Goal: Information Seeking & Learning: Find contact information

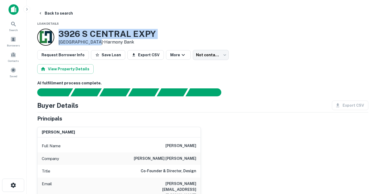
drag, startPoint x: 59, startPoint y: 31, endPoint x: 91, endPoint y: 41, distance: 33.6
click at [91, 41] on div "[STREET_ADDRESS] • Harmony Bank" at bounding box center [106, 37] width 97 height 16
copy div "[STREET_ADDRESS]"
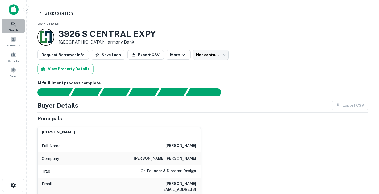
click at [12, 22] on icon at bounding box center [13, 24] width 6 height 6
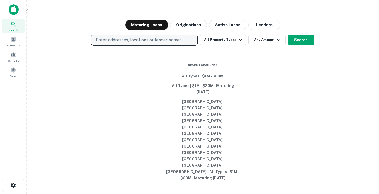
click at [117, 43] on p "Enter addresses, locations or lender names" at bounding box center [139, 40] width 86 height 6
type input "**********"
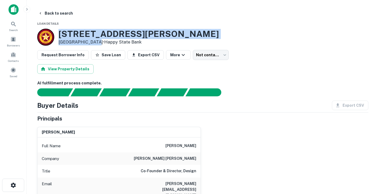
drag, startPoint x: 60, startPoint y: 34, endPoint x: 90, endPoint y: 41, distance: 31.5
click at [90, 41] on div "2819 Holmes St Dallas, TX 75215 • Happy State Bank" at bounding box center [138, 37] width 160 height 16
copy div "2819 Holmes St Dallas, TX 75215"
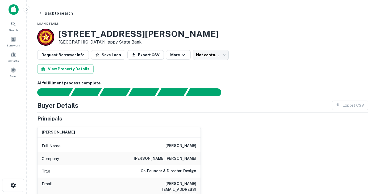
click at [294, 58] on div "Request Borrower Info Save Loan Export CSV More Not contacted **** ​" at bounding box center [202, 55] width 331 height 10
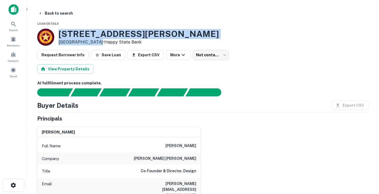
drag, startPoint x: 92, startPoint y: 42, endPoint x: 60, endPoint y: 33, distance: 33.7
click at [60, 33] on div "2819 Holmes St Dallas, TX 75215 • Happy State Bank" at bounding box center [138, 37] width 160 height 16
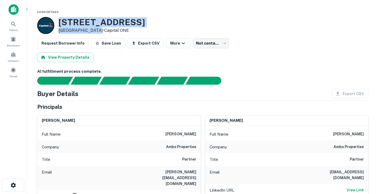
drag, startPoint x: 60, startPoint y: 21, endPoint x: 91, endPoint y: 30, distance: 32.2
click at [91, 30] on div "1313 E Shady Grove Rd Irving, TX 75060 • Capital ONE" at bounding box center [101, 25] width 86 height 16
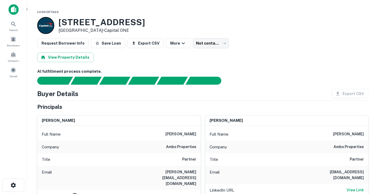
click at [162, 98] on div "Buyer Details Export CSV" at bounding box center [202, 94] width 331 height 10
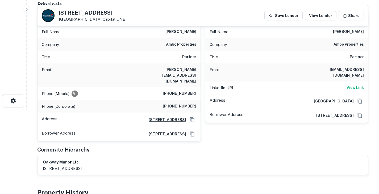
scroll to position [81, 0]
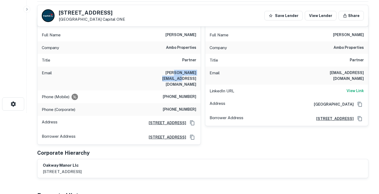
drag, startPoint x: 160, startPoint y: 73, endPoint x: 196, endPoint y: 73, distance: 35.4
click at [196, 73] on h6 "sam@amboproperties.com" at bounding box center [164, 79] width 64 height 18
click at [132, 57] on div "Title Partner" at bounding box center [118, 60] width 163 height 13
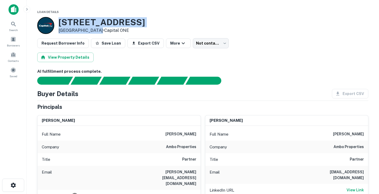
drag, startPoint x: 59, startPoint y: 19, endPoint x: 91, endPoint y: 28, distance: 33.9
click at [91, 28] on div "1313 E Shady Grove Rd Irving, TX 75060 • Capital ONE" at bounding box center [101, 25] width 86 height 16
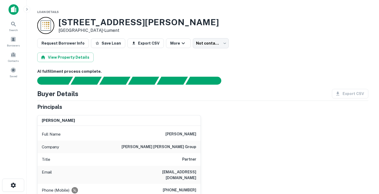
drag, startPoint x: 72, startPoint y: 24, endPoint x: 101, endPoint y: 30, distance: 29.6
click at [101, 30] on div "311 Bryan Ave Fort Worth, TX 76104 • Lument" at bounding box center [138, 25] width 160 height 16
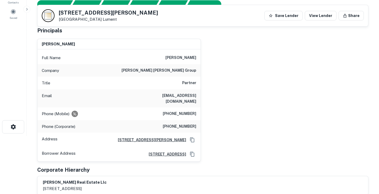
scroll to position [58, 0]
drag, startPoint x: 163, startPoint y: 70, endPoint x: 199, endPoint y: 72, distance: 35.6
click at [199, 72] on div "Company rogge dunn group" at bounding box center [118, 71] width 163 height 13
click at [115, 108] on div "Phone (Mobile) (817) 247-3194" at bounding box center [118, 114] width 163 height 13
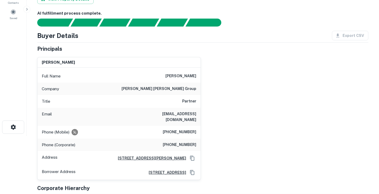
scroll to position [0, 0]
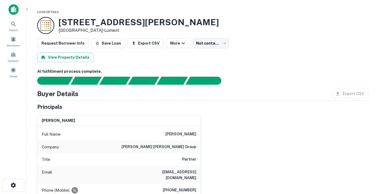
drag, startPoint x: 59, startPoint y: 19, endPoint x: 101, endPoint y: 31, distance: 42.7
click at [101, 31] on div "311 Bryan Ave Fort Worth, TX 76104 • Lument" at bounding box center [138, 25] width 160 height 16
drag, startPoint x: 102, startPoint y: 31, endPoint x: 61, endPoint y: 22, distance: 42.0
click at [61, 22] on div "311 Bryan Ave Fort Worth, TX 76104 • Lument" at bounding box center [138, 25] width 160 height 16
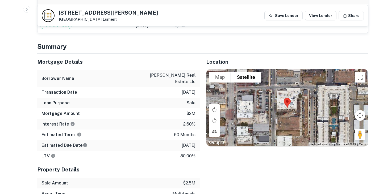
scroll to position [309, 0]
drag, startPoint x: 152, startPoint y: 70, endPoint x: 195, endPoint y: 79, distance: 44.0
click at [195, 79] on div "Borrower Name bethany thomas real estate llc" at bounding box center [118, 78] width 162 height 17
click at [151, 109] on div "Mortgage Amount $2m" at bounding box center [118, 114] width 162 height 11
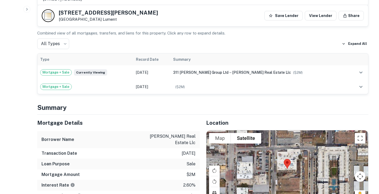
scroll to position [248, 0]
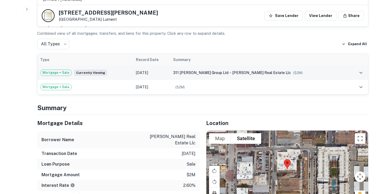
click at [184, 71] on span "311 bryan group ltd" at bounding box center [200, 73] width 55 height 4
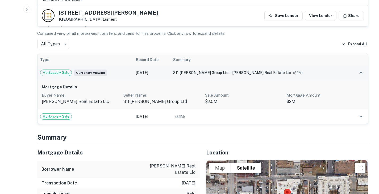
click at [183, 66] on td "311 bryan group ltd → bethany thomas real estate llc ($ 2M )" at bounding box center [259, 73] width 179 height 14
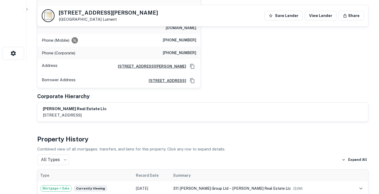
scroll to position [0, 0]
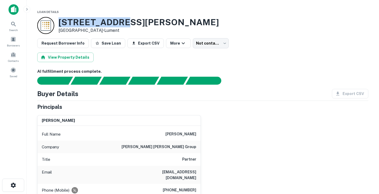
drag, startPoint x: 60, startPoint y: 22, endPoint x: 116, endPoint y: 21, distance: 56.6
click at [116, 21] on h3 "311 Bryan Ave" at bounding box center [138, 22] width 160 height 10
copy h3 "311 Bryan Ave"
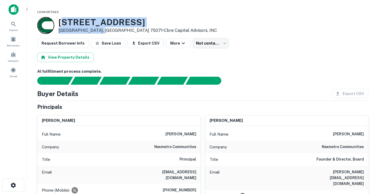
drag, startPoint x: 60, startPoint y: 22, endPoint x: 99, endPoint y: 31, distance: 39.4
click at [99, 31] on div "1212 Community Ave Mckinney, TX 75071 • Cbre Capital Advisors, INC" at bounding box center [137, 25] width 158 height 16
click at [99, 31] on p "Mckinney, TX 75071 • Cbre Capital Advisors, INC" at bounding box center [137, 30] width 158 height 6
drag, startPoint x: 99, startPoint y: 31, endPoint x: 60, endPoint y: 22, distance: 39.5
click at [60, 22] on div "1212 Community Ave Mckinney, TX 75071 • Cbre Capital Advisors, INC" at bounding box center [137, 25] width 158 height 16
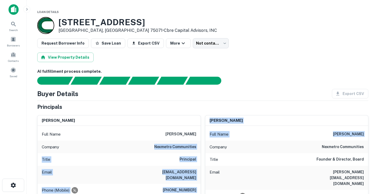
drag, startPoint x: 155, startPoint y: 146, endPoint x: 203, endPoint y: 149, distance: 48.2
click at [195, 147] on h6 "nexmetro communities" at bounding box center [175, 147] width 42 height 6
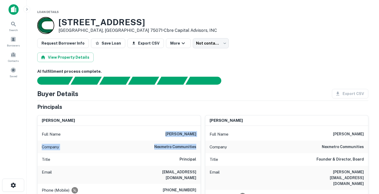
drag, startPoint x: 195, startPoint y: 147, endPoint x: 158, endPoint y: 136, distance: 38.5
click at [158, 136] on div "Full Name marc sandroff Company nexmetro communities Title Principal Email marc…" at bounding box center [118, 182] width 163 height 112
click at [233, 77] on div at bounding box center [199, 81] width 337 height 8
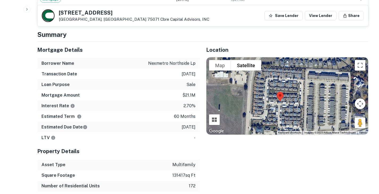
scroll to position [593, 0]
drag, startPoint x: 172, startPoint y: 104, endPoint x: 199, endPoint y: 106, distance: 27.2
click at [199, 106] on div "Mortgage Details Borrower Name nexmetro northside lp Transaction Date 12/27/202…" at bounding box center [199, 126] width 337 height 171
click at [164, 111] on div "Estimated Term 60 months" at bounding box center [118, 116] width 162 height 11
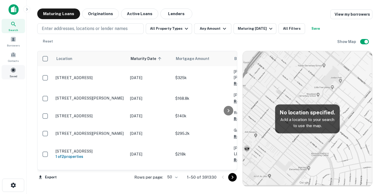
click at [15, 72] on span at bounding box center [13, 70] width 6 height 6
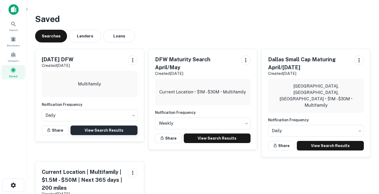
click at [103, 130] on link "View Search Results" at bounding box center [103, 131] width 67 height 10
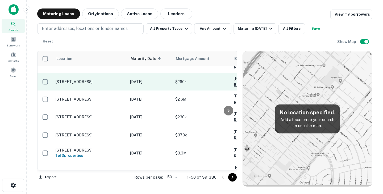
scroll to position [35, 0]
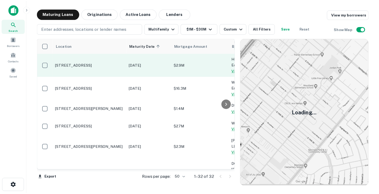
scroll to position [77, 0]
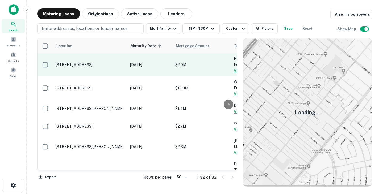
click at [120, 64] on p "800 N Nursery Rd Irving, TX 75061" at bounding box center [90, 64] width 69 height 5
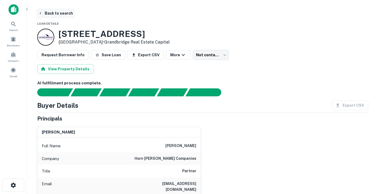
click at [46, 14] on button "Back to search" at bounding box center [55, 14] width 39 height 10
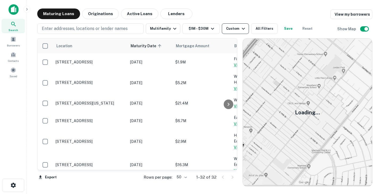
click at [237, 27] on div "Custom" at bounding box center [236, 29] width 20 height 6
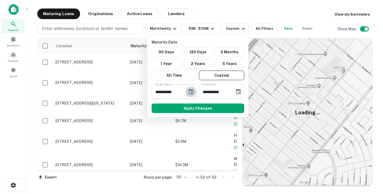
click at [191, 93] on icon "Choose date, selected date is Nov 29, 2025" at bounding box center [191, 91] width 5 height 5
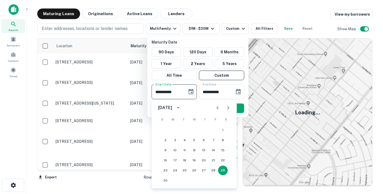
click at [229, 106] on icon "Next month" at bounding box center [228, 108] width 6 height 6
click at [195, 169] on button "31" at bounding box center [194, 171] width 10 height 10
type input "**********"
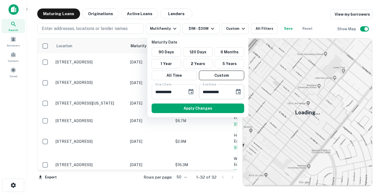
click at [240, 91] on icon "Choose date, selected date is Mar 8, 2026" at bounding box center [238, 91] width 5 height 5
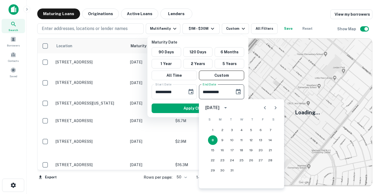
click at [277, 108] on icon "Next month" at bounding box center [275, 108] width 6 height 6
click at [252, 171] on button "30" at bounding box center [251, 171] width 10 height 10
type input "**********"
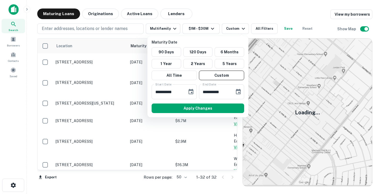
click at [202, 28] on div at bounding box center [191, 97] width 383 height 194
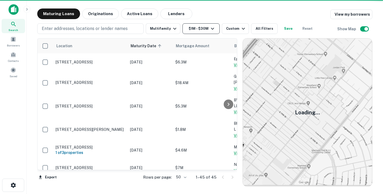
click at [209, 28] on icon "button" at bounding box center [212, 29] width 6 height 6
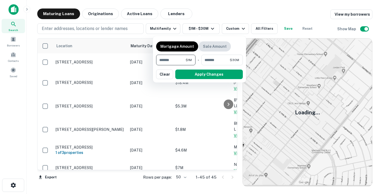
click at [212, 44] on p "Sale Amount" at bounding box center [215, 47] width 24 height 6
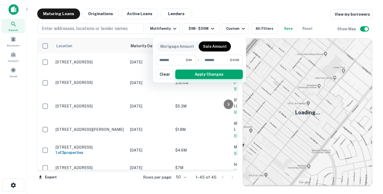
click at [210, 73] on button "Apply Changes" at bounding box center [209, 75] width 68 height 10
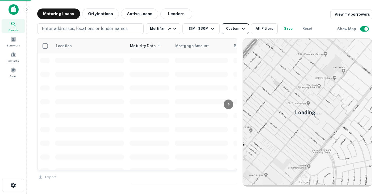
click at [240, 28] on icon "button" at bounding box center [243, 29] width 6 height 6
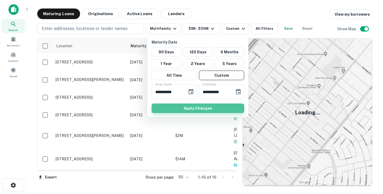
click at [212, 107] on button "Apply Changes" at bounding box center [198, 109] width 93 height 10
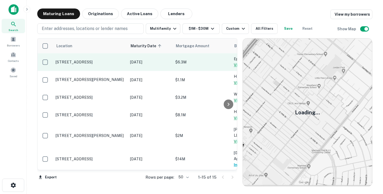
click at [90, 64] on p "8337 Emerald Hills Way North Richland Hills, TX 76180" at bounding box center [90, 62] width 69 height 5
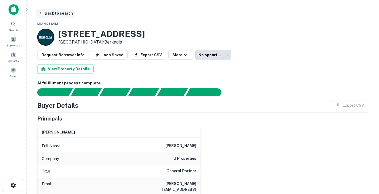
click at [47, 13] on button "Back to search" at bounding box center [55, 14] width 39 height 10
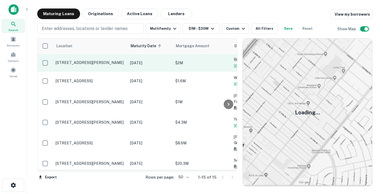
scroll to position [170, 0]
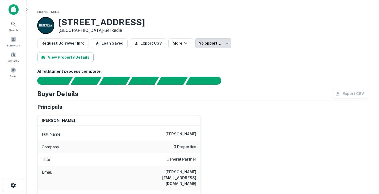
drag, startPoint x: 171, startPoint y: 135, endPoint x: 200, endPoint y: 136, distance: 28.5
click at [200, 136] on div "Full Name allen ginzburg" at bounding box center [118, 134] width 163 height 13
click at [174, 134] on h6 "allen ginzburg" at bounding box center [180, 134] width 31 height 6
drag, startPoint x: 170, startPoint y: 135, endPoint x: 197, endPoint y: 136, distance: 26.9
click at [197, 136] on div "Full Name allen ginzburg" at bounding box center [118, 134] width 163 height 13
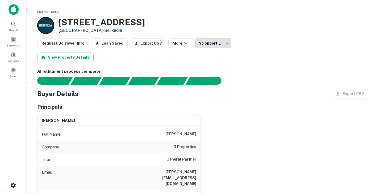
copy h6 "allen ginzburg"
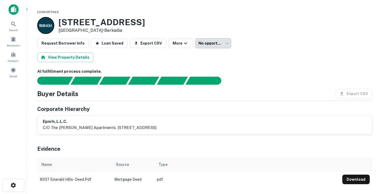
click at [214, 45] on body "**********" at bounding box center [191, 97] width 383 height 194
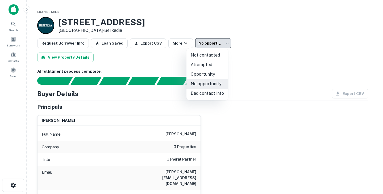
click at [214, 44] on div at bounding box center [191, 97] width 383 height 194
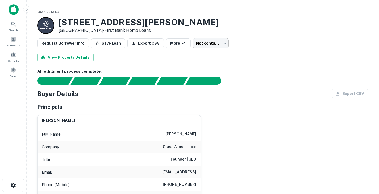
click at [203, 47] on body "Search Borrowers Contacts Saved Loan Details [STREET_ADDRESS][PERSON_NAME] • Fi…" at bounding box center [189, 97] width 379 height 194
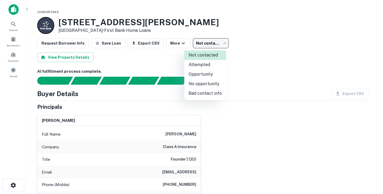
click at [203, 47] on div at bounding box center [191, 97] width 383 height 194
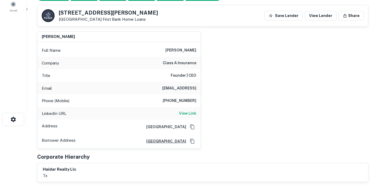
scroll to position [68, 0]
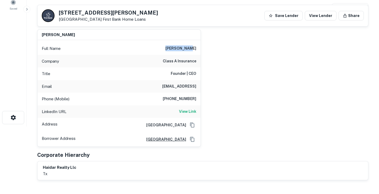
drag, startPoint x: 173, startPoint y: 50, endPoint x: 209, endPoint y: 50, distance: 35.9
click at [209, 50] on div "mark haidar Full Name mark haidar Company class a insurance Title Founder | CEO…" at bounding box center [200, 86] width 335 height 122
copy h6 "[PERSON_NAME]"
click at [147, 87] on div "Email mark@classa.ai" at bounding box center [118, 86] width 163 height 13
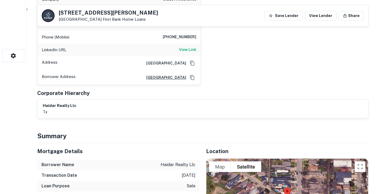
scroll to position [130, 0]
click at [185, 49] on h6 "View Link" at bounding box center [187, 50] width 17 height 6
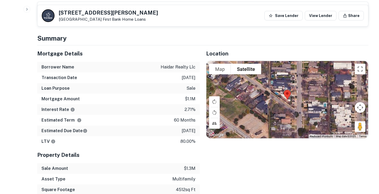
scroll to position [226, 0]
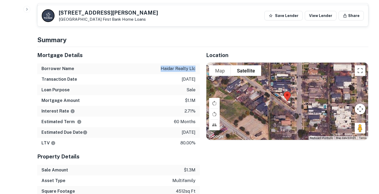
drag, startPoint x: 162, startPoint y: 68, endPoint x: 199, endPoint y: 69, distance: 37.3
click at [199, 69] on div "Borrower Name haidar realty llc" at bounding box center [118, 69] width 162 height 11
click at [125, 77] on div "Transaction Date 1/12/2021" at bounding box center [118, 79] width 162 height 11
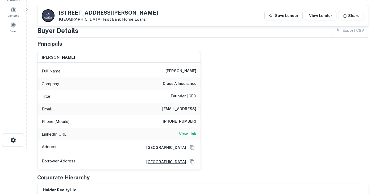
scroll to position [0, 0]
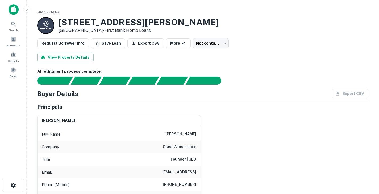
click at [61, 19] on h3 "1901 Mcmillan Ave" at bounding box center [138, 22] width 160 height 10
drag, startPoint x: 59, startPoint y: 20, endPoint x: 94, endPoint y: 31, distance: 36.7
click at [94, 31] on div "1901 Mcmillan Ave Dallas, TX 75206 • First Bank Home Loans" at bounding box center [138, 25] width 160 height 16
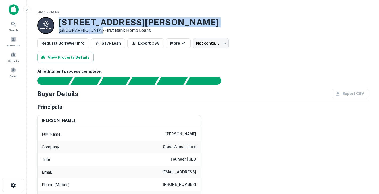
copy div "1901 Mcmillan Ave Dallas, TX 75206"
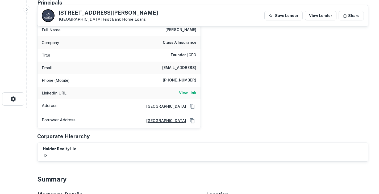
scroll to position [87, 0]
click at [179, 30] on h6 "mark haidar" at bounding box center [180, 29] width 31 height 6
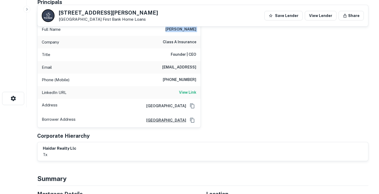
click at [179, 30] on h6 "mark haidar" at bounding box center [180, 29] width 31 height 6
copy h6 "mark haidar"
click at [183, 66] on h6 "mark@classa.ai" at bounding box center [179, 67] width 34 height 6
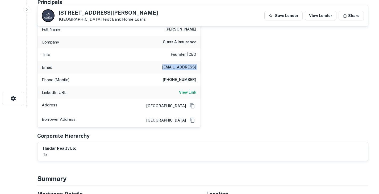
copy h6 "mark@classa.ai"
click at [179, 78] on h6 "469-644-1941" at bounding box center [180, 80] width 34 height 6
copy h6 "469-644-1941"
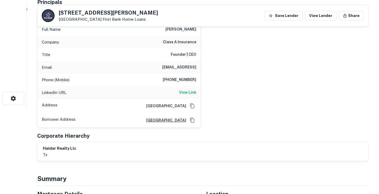
click at [142, 97] on div "LinkedIn URL View Link" at bounding box center [118, 92] width 163 height 13
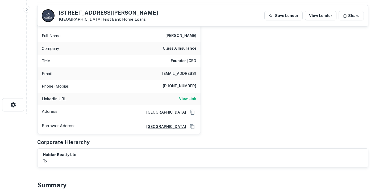
scroll to position [0, 0]
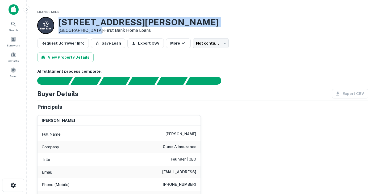
drag, startPoint x: 59, startPoint y: 21, endPoint x: 92, endPoint y: 30, distance: 34.1
click at [92, 30] on div "1901 Mcmillan Ave Dallas, TX 75206 • First Bank Home Loans" at bounding box center [138, 25] width 160 height 16
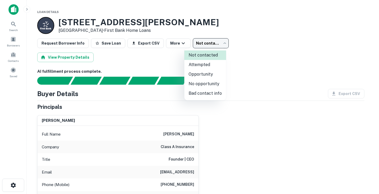
click at [203, 40] on body "Search Borrowers Contacts Saved Loan Details [STREET_ADDRESS][PERSON_NAME] • Fi…" at bounding box center [189, 97] width 379 height 194
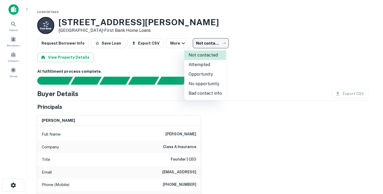
click at [212, 84] on li "No opportunity" at bounding box center [205, 84] width 42 height 10
type input "**********"
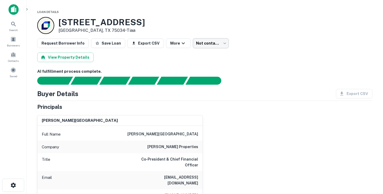
click at [204, 43] on body "Search Borrowers Contacts Saved Loan Details [STREET_ADDRESS] • Tiaa Request Bo…" at bounding box center [191, 97] width 383 height 194
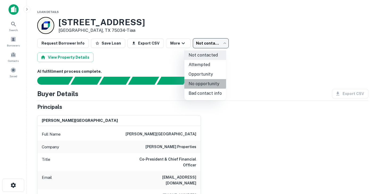
click at [205, 83] on li "No opportunity" at bounding box center [205, 84] width 42 height 10
type input "**********"
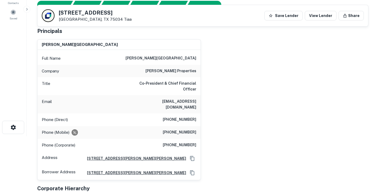
scroll to position [58, 0]
drag, startPoint x: 161, startPoint y: 69, endPoint x: 199, endPoint y: 72, distance: 38.4
click at [199, 72] on div "Company [PERSON_NAME] properties" at bounding box center [118, 71] width 163 height 13
click at [140, 93] on div "Title Co-President & Chief Financial Officer" at bounding box center [118, 86] width 163 height 18
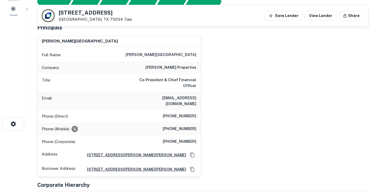
scroll to position [0, 0]
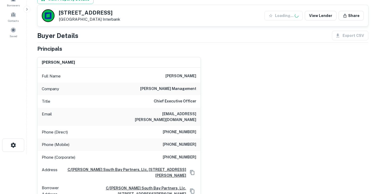
scroll to position [67, 0]
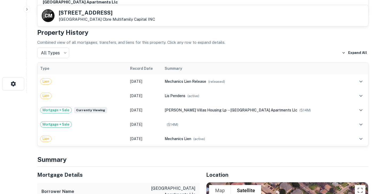
scroll to position [115, 0]
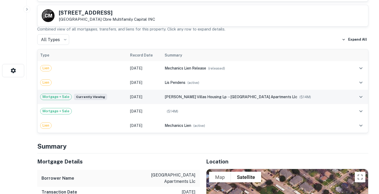
click at [177, 96] on span "parmer villas housing lp" at bounding box center [196, 97] width 62 height 4
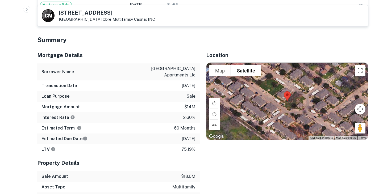
scroll to position [251, 0]
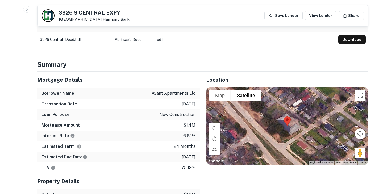
scroll to position [255, 0]
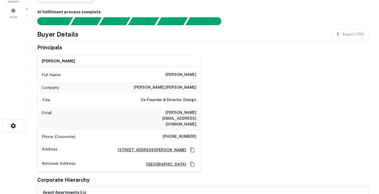
scroll to position [73, 0]
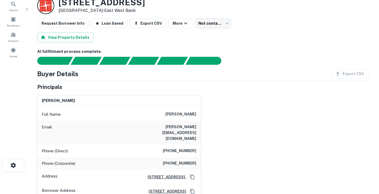
scroll to position [20, 0]
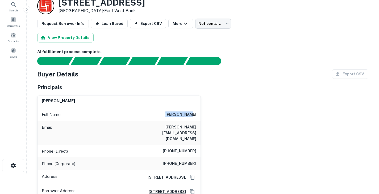
drag, startPoint x: 173, startPoint y: 114, endPoint x: 212, endPoint y: 115, distance: 39.1
click at [212, 115] on div "yvonne tsao Full Name yvonne tsao Email yvonne.lung@ubs.com Phone (Direct) (626…" at bounding box center [200, 145] width 335 height 108
copy h6 "yvonne tsao"
click at [181, 127] on h6 "yvonne.lung@ubs.com" at bounding box center [164, 133] width 64 height 18
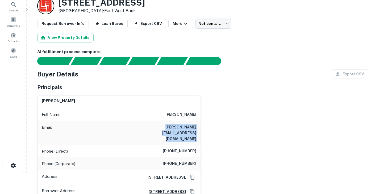
click at [181, 127] on h6 "yvonne.lung@ubs.com" at bounding box center [164, 133] width 64 height 18
copy h6 "yvonne.lung@ubs.com"
click at [181, 148] on h6 "(626) 286-1392" at bounding box center [180, 151] width 34 height 6
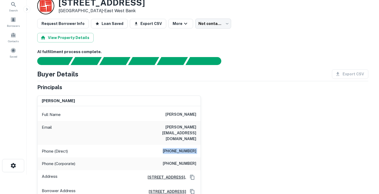
copy h6 "(626) 286-1392"
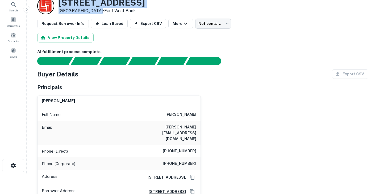
drag, startPoint x: 59, startPoint y: 3, endPoint x: 91, endPoint y: 11, distance: 33.2
click at [91, 11] on div "2717 W JEFFERSON BLVD Dallas, TX 75211 • East West Bank" at bounding box center [101, 6] width 86 height 16
copy div "2717 W JEFFERSON BLVD Dallas, TX 75211"
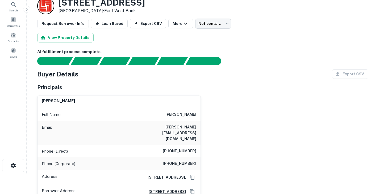
click at [154, 51] on h6 "AI fulfillment process complete." at bounding box center [202, 52] width 331 height 6
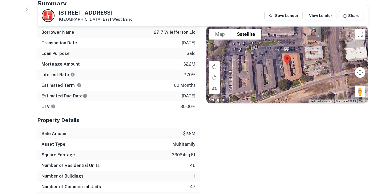
scroll to position [302, 0]
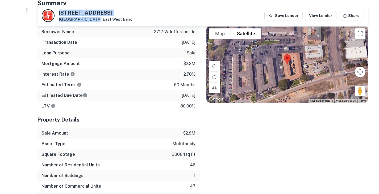
drag, startPoint x: 89, startPoint y: 19, endPoint x: 60, endPoint y: 11, distance: 30.6
click at [60, 11] on div "2717 W JEFFERSON BLVD Dallas, TX 75211 East West Bank" at bounding box center [95, 16] width 73 height 12
click at [170, 101] on div "LTV 80.00%" at bounding box center [118, 106] width 162 height 11
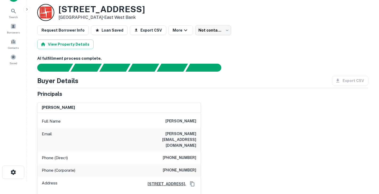
scroll to position [0, 0]
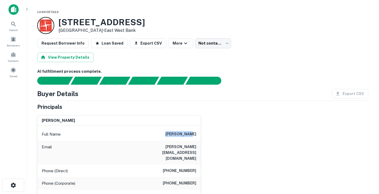
drag, startPoint x: 173, startPoint y: 132, endPoint x: 206, endPoint y: 136, distance: 33.5
click at [206, 136] on div "yvonne tsao Full Name yvonne tsao Email yvonne.lung@ubs.com Phone (Direct) (626…" at bounding box center [200, 165] width 335 height 108
click at [169, 91] on div "Buyer Details Export CSV" at bounding box center [202, 94] width 331 height 10
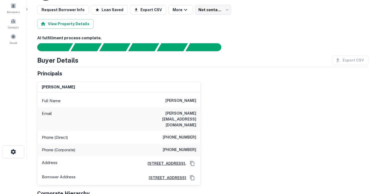
scroll to position [34, 0]
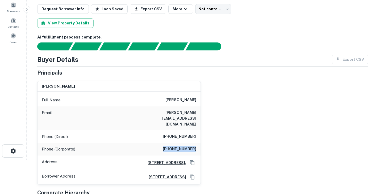
drag, startPoint x: 170, startPoint y: 138, endPoint x: 207, endPoint y: 137, distance: 37.2
click at [207, 137] on div "yvonne tsao Full Name yvonne tsao Email yvonne.lung@ubs.com Phone (Direct) (626…" at bounding box center [200, 131] width 335 height 108
copy h6 "(212) 362-5319"
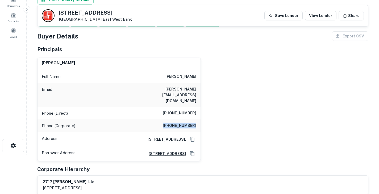
scroll to position [0, 0]
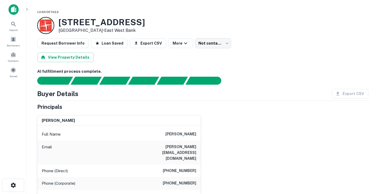
click at [182, 134] on h6 "yvonne tsao" at bounding box center [180, 134] width 31 height 6
copy h6 "yvonne"
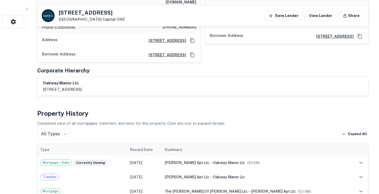
scroll to position [167, 0]
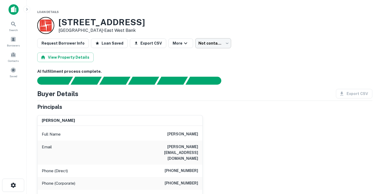
click at [209, 44] on body "Search Borrowers Contacts Saved Loan Details 2717 W JEFFERSON BLVD Dallas, TX 7…" at bounding box center [191, 97] width 383 height 194
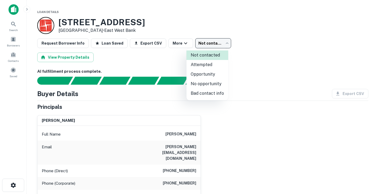
click at [214, 64] on li "Attempted" at bounding box center [207, 65] width 42 height 10
type input "*********"
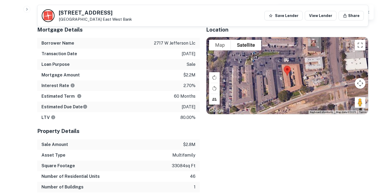
scroll to position [296, 0]
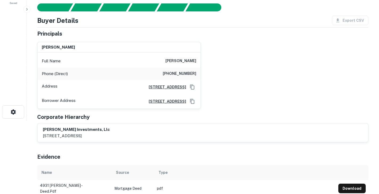
scroll to position [6, 0]
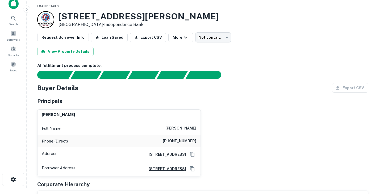
drag, startPoint x: 170, startPoint y: 130, endPoint x: 209, endPoint y: 132, distance: 38.6
click at [209, 132] on div "[PERSON_NAME] Full Name [PERSON_NAME] Phone (Direct) [PHONE_NUMBER] Address [ST…" at bounding box center [200, 141] width 335 height 72
copy h6 "[PERSON_NAME]"
click at [182, 141] on h6 "[PHONE_NUMBER]" at bounding box center [180, 141] width 34 height 6
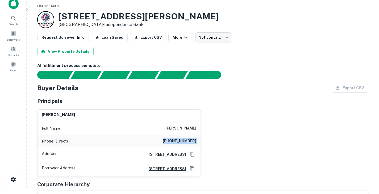
click at [182, 141] on h6 "(858) 999-7597" at bounding box center [180, 141] width 34 height 6
copy h6 "(858) 999-7597"
click at [183, 127] on h6 "robert heidger" at bounding box center [180, 128] width 31 height 6
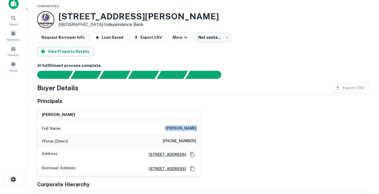
copy h6 "robert heidger"
click at [179, 141] on h6 "(858) 999-7597" at bounding box center [180, 141] width 34 height 6
copy h6 "(858) 999-7597"
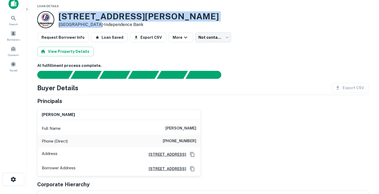
drag, startPoint x: 60, startPoint y: 16, endPoint x: 92, endPoint y: 23, distance: 33.2
click at [92, 23] on div "4931 Bryan St Dallas, TX 75206 • Independence Bank" at bounding box center [138, 19] width 160 height 16
copy div "4931 Bryan St Dallas, TX 75206"
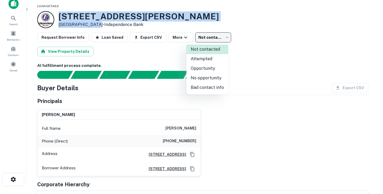
click at [214, 41] on body "Search Borrowers Contacts Saved Loan Details 4931 Bryan St Dallas, TX 75206 • I…" at bounding box center [191, 91] width 383 height 194
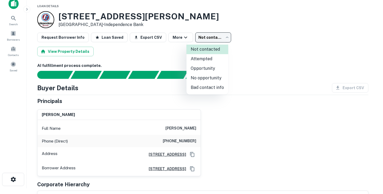
click at [295, 47] on div at bounding box center [191, 97] width 383 height 194
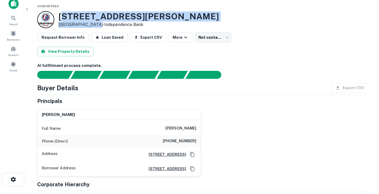
drag, startPoint x: 61, startPoint y: 16, endPoint x: 93, endPoint y: 22, distance: 31.6
click at [93, 22] on div "4931 Bryan St Dallas, TX 75206 • Independence Bank" at bounding box center [138, 19] width 160 height 16
click at [93, 22] on p "Dallas, TX 75206 • Independence Bank" at bounding box center [138, 25] width 160 height 6
drag, startPoint x: 93, startPoint y: 24, endPoint x: 61, endPoint y: 11, distance: 33.8
click at [61, 11] on div "4931 Bryan St Dallas, TX 75206 • Independence Bank" at bounding box center [138, 19] width 160 height 16
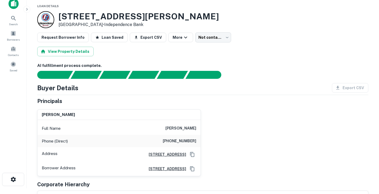
click at [60, 16] on h3 "4931 Bryan St" at bounding box center [138, 16] width 160 height 10
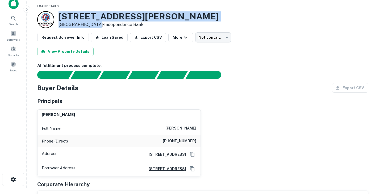
drag, startPoint x: 60, startPoint y: 16, endPoint x: 92, endPoint y: 23, distance: 33.4
click at [92, 23] on div "4931 Bryan St Dallas, TX 75206 • Independence Bank" at bounding box center [138, 19] width 160 height 16
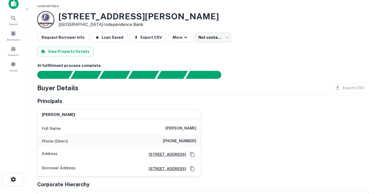
click at [269, 99] on div "Principals" at bounding box center [202, 101] width 331 height 8
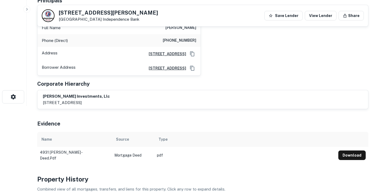
scroll to position [0, 0]
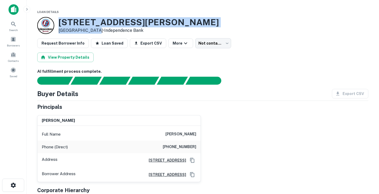
drag, startPoint x: 60, startPoint y: 20, endPoint x: 92, endPoint y: 30, distance: 33.5
click at [92, 30] on div "4931 Bryan St Dallas, TX 75206 • Independence Bank" at bounding box center [138, 25] width 160 height 16
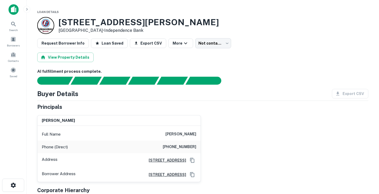
drag, startPoint x: 168, startPoint y: 132, endPoint x: 196, endPoint y: 135, distance: 28.3
click at [196, 135] on div "Full Name robert heidger" at bounding box center [118, 134] width 163 height 13
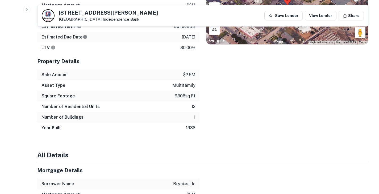
scroll to position [423, 0]
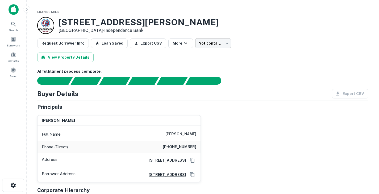
click at [207, 46] on body "Search Borrowers Contacts Saved Loan Details [STREET_ADDRESS][PERSON_NAME] • In…" at bounding box center [189, 97] width 379 height 194
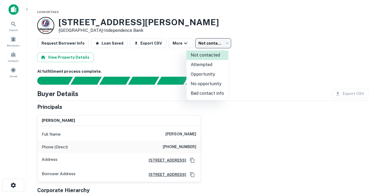
click at [211, 62] on li "Attempted" at bounding box center [207, 65] width 42 height 10
type input "*********"
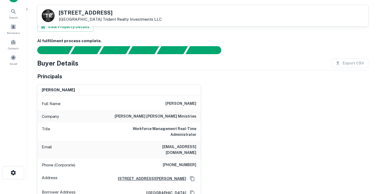
scroll to position [12, 0]
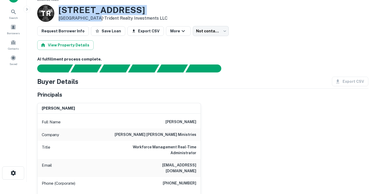
drag, startPoint x: 59, startPoint y: 10, endPoint x: 91, endPoint y: 19, distance: 33.4
click at [91, 19] on div "[STREET_ADDRESS] • Trident Realty Investments LLC" at bounding box center [112, 13] width 109 height 16
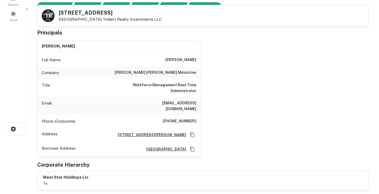
scroll to position [57, 0]
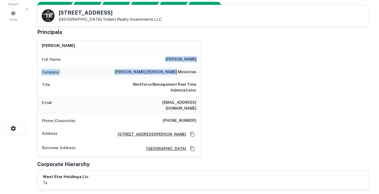
drag, startPoint x: 177, startPoint y: 58, endPoint x: 196, endPoint y: 70, distance: 23.3
click at [196, 70] on div "Full Name jacob papa Company kenneth copeland ministries Title Workforce Manage…" at bounding box center [118, 103] width 163 height 105
click at [121, 76] on div "Company kenneth copeland ministries" at bounding box center [118, 72] width 163 height 13
click at [189, 59] on h6 "jacob papa" at bounding box center [180, 59] width 31 height 6
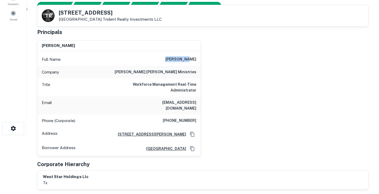
drag, startPoint x: 175, startPoint y: 59, endPoint x: 199, endPoint y: 59, distance: 23.4
click at [199, 59] on div "Full Name jacob papa" at bounding box center [118, 59] width 163 height 13
copy h6 "jacob papa"
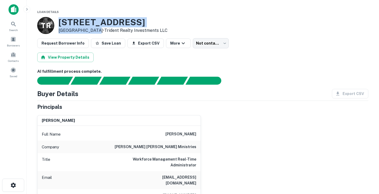
drag, startPoint x: 60, startPoint y: 21, endPoint x: 91, endPoint y: 30, distance: 33.3
click at [91, 30] on div "5203 Worth St Dallas, TX 75214 • Trident Realty Investments LLC" at bounding box center [112, 25] width 109 height 16
copy div "5203 Worth St Dallas, TX 75214"
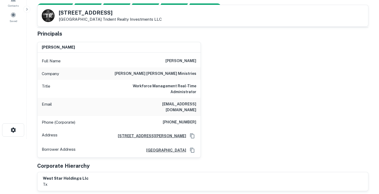
scroll to position [55, 0]
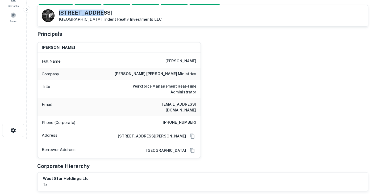
drag, startPoint x: 59, startPoint y: 12, endPoint x: 100, endPoint y: 12, distance: 41.2
click at [100, 12] on h5 "5203 Worth St" at bounding box center [110, 12] width 103 height 5
copy h5 "5203 Worth St"
click at [130, 48] on div "jacob papa" at bounding box center [118, 48] width 163 height 11
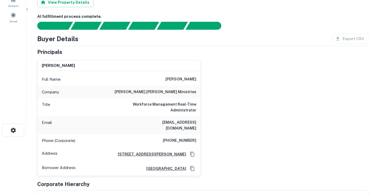
scroll to position [0, 0]
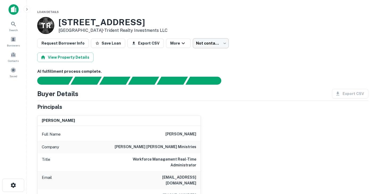
click at [203, 47] on body "Search Borrowers Contacts Saved Loan Details T R 5203 Worth St Dallas, TX 75214…" at bounding box center [189, 97] width 379 height 194
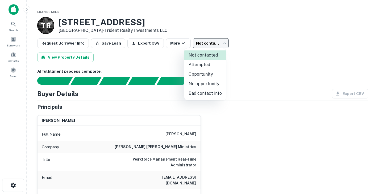
click at [208, 62] on li "Attempted" at bounding box center [205, 65] width 42 height 10
type input "*********"
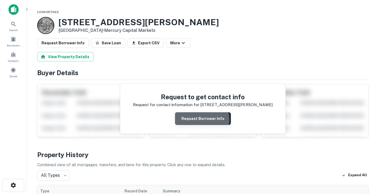
click at [199, 120] on button "Request Borrower Info" at bounding box center [203, 118] width 56 height 13
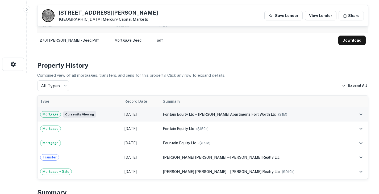
scroll to position [122, 0]
click at [114, 115] on div "Mortgage Currently viewing" at bounding box center [79, 114] width 79 height 6
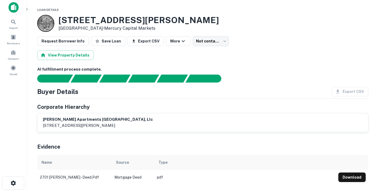
scroll to position [0, 0]
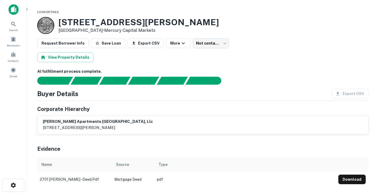
click at [95, 124] on h6 "[PERSON_NAME] apartments [GEOGRAPHIC_DATA], llc" at bounding box center [98, 122] width 110 height 6
drag, startPoint x: 43, startPoint y: 122, endPoint x: 122, endPoint y: 128, distance: 79.2
click at [122, 128] on div "[PERSON_NAME] apartments [GEOGRAPHIC_DATA], llc [STREET_ADDRESS][PERSON_NAME]" at bounding box center [203, 125] width 320 height 12
click at [130, 97] on div "Buyer Details Export CSV" at bounding box center [202, 94] width 331 height 10
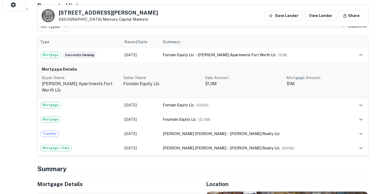
scroll to position [181, 0]
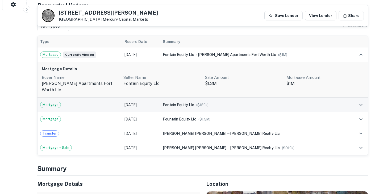
click at [140, 101] on td "[DATE]" at bounding box center [141, 105] width 38 height 14
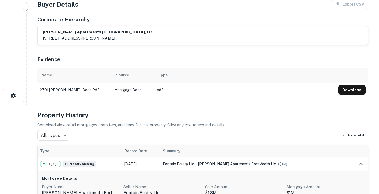
scroll to position [0, 0]
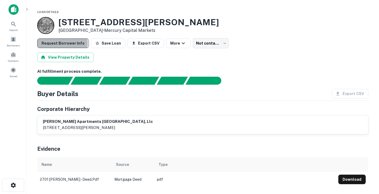
click at [62, 43] on button "Request Borrower Info" at bounding box center [63, 44] width 52 height 10
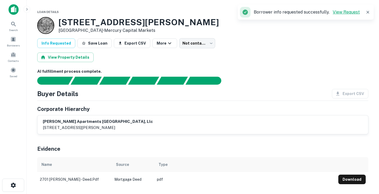
click at [342, 13] on link "View Request" at bounding box center [346, 12] width 27 height 5
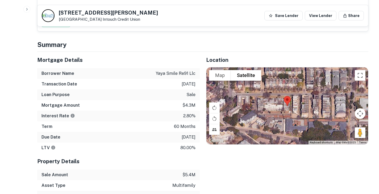
scroll to position [455, 0]
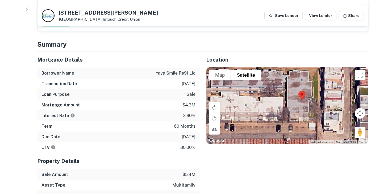
drag, startPoint x: 307, startPoint y: 110, endPoint x: 293, endPoint y: 126, distance: 20.9
click at [293, 126] on div at bounding box center [287, 105] width 162 height 77
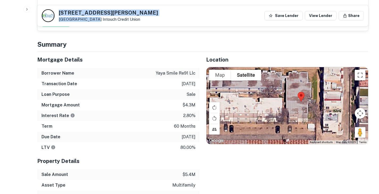
drag, startPoint x: 58, startPoint y: 11, endPoint x: 89, endPoint y: 18, distance: 31.5
click at [89, 18] on div "4114 Newton Ave Dallas, TX 75219 Intouch Credit Union" at bounding box center [100, 15] width 116 height 13
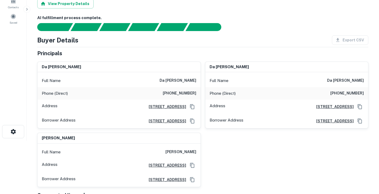
scroll to position [0, 0]
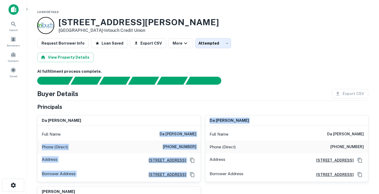
drag, startPoint x: 182, startPoint y: 134, endPoint x: 200, endPoint y: 136, distance: 18.2
click at [200, 136] on div "da xiao Full Name da xiao Phone (Direct) (512) 772-4537 Address 4228 Versailles…" at bounding box center [119, 148] width 164 height 67
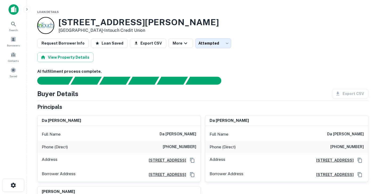
click at [164, 106] on div "Principals" at bounding box center [202, 107] width 331 height 8
drag, startPoint x: 182, startPoint y: 133, endPoint x: 200, endPoint y: 136, distance: 17.8
click at [200, 136] on div "Full Name da xiao" at bounding box center [118, 134] width 163 height 13
copy h6 "da xiao"
click at [185, 146] on h6 "(512) 772-4537" at bounding box center [180, 147] width 34 height 6
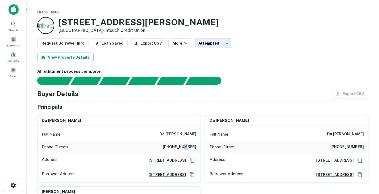
click at [185, 146] on h6 "(512) 772-4537" at bounding box center [180, 147] width 34 height 6
copy h6 "(512) 772-4537"
click at [62, 21] on h3 "[STREET_ADDRESS][PERSON_NAME]" at bounding box center [138, 22] width 160 height 10
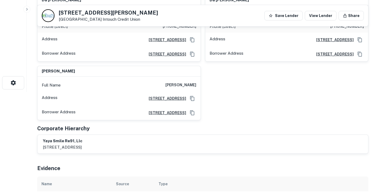
click at [265, 110] on div "da xiao Full Name da xiao Phone (Direct) (512) 772-4537 Address 4228 Versailles…" at bounding box center [200, 55] width 335 height 130
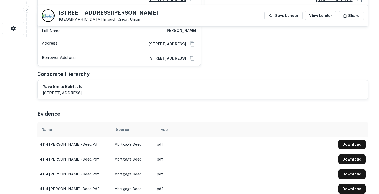
scroll to position [95, 0]
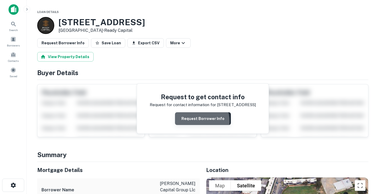
click at [198, 121] on button "Request Borrower Info" at bounding box center [203, 118] width 56 height 13
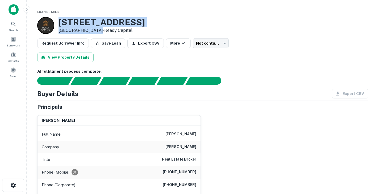
drag, startPoint x: 58, startPoint y: 21, endPoint x: 96, endPoint y: 31, distance: 39.6
click at [96, 31] on div "[STREET_ADDRESS] • Ready Capital" at bounding box center [91, 25] width 108 height 17
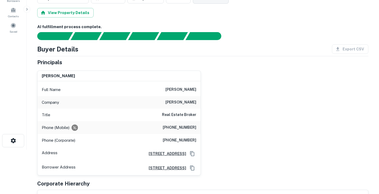
scroll to position [45, 0]
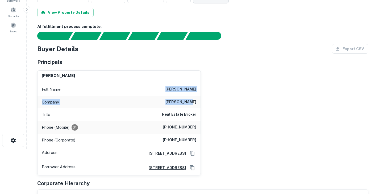
drag, startPoint x: 170, startPoint y: 89, endPoint x: 197, endPoint y: 102, distance: 29.5
click at [197, 102] on div "Full Name [PERSON_NAME] Company [PERSON_NAME] Title Real Estate Broker Phone (M…" at bounding box center [118, 128] width 163 height 94
click at [149, 96] on div "Company [PERSON_NAME]" at bounding box center [118, 102] width 163 height 13
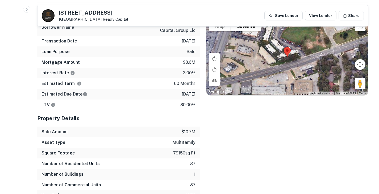
scroll to position [0, 0]
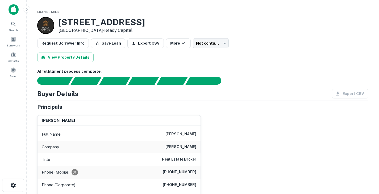
drag, startPoint x: 169, startPoint y: 133, endPoint x: 199, endPoint y: 136, distance: 30.5
click at [199, 136] on div "Full Name [PERSON_NAME]" at bounding box center [118, 134] width 163 height 13
copy h6 "[PERSON_NAME]"
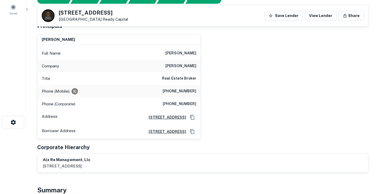
scroll to position [63, 0]
click at [180, 90] on h6 "[PHONE_NUMBER]" at bounding box center [180, 91] width 34 height 6
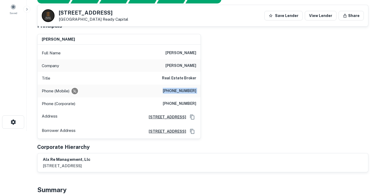
click at [180, 90] on h6 "[PHONE_NUMBER]" at bounding box center [180, 91] width 34 height 6
copy h6 "[PHONE_NUMBER]"
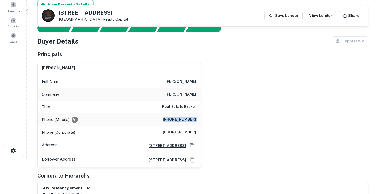
scroll to position [0, 0]
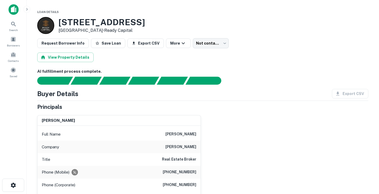
click at [172, 24] on div "[STREET_ADDRESS] • Ready Capital" at bounding box center [202, 25] width 331 height 17
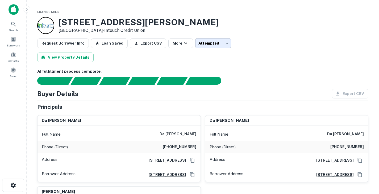
click at [220, 45] on body "Search Borrowers Contacts Saved Loan Details [STREET_ADDRESS][PERSON_NAME] • In…" at bounding box center [189, 97] width 379 height 194
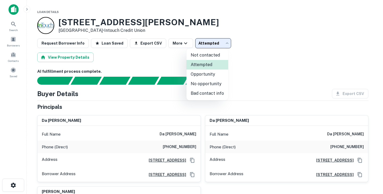
click at [220, 45] on div at bounding box center [191, 97] width 383 height 194
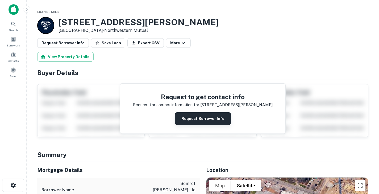
click at [200, 117] on button "Request Borrower Info" at bounding box center [203, 118] width 56 height 13
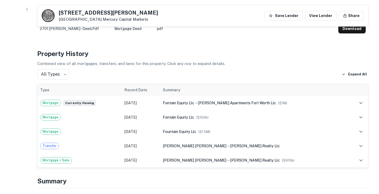
scroll to position [224, 0]
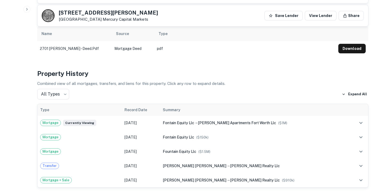
drag, startPoint x: 58, startPoint y: 11, endPoint x: 96, endPoint y: 19, distance: 38.8
click at [96, 19] on div "[STREET_ADDRESS][PERSON_NAME] Mercury Capital Markets" at bounding box center [100, 15] width 116 height 13
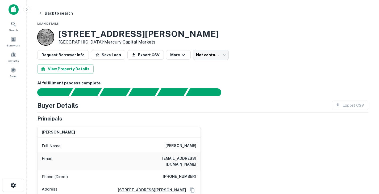
click at [177, 147] on h6 "[PERSON_NAME]" at bounding box center [180, 146] width 31 height 6
drag, startPoint x: 177, startPoint y: 147, endPoint x: 171, endPoint y: 145, distance: 6.1
click at [171, 145] on h6 "[PERSON_NAME]" at bounding box center [180, 146] width 31 height 6
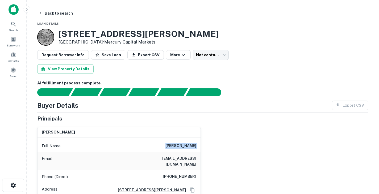
copy h6 "[PERSON_NAME]"
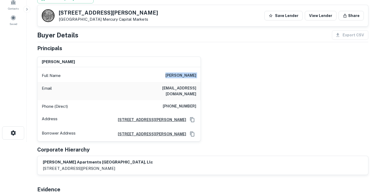
scroll to position [54, 0]
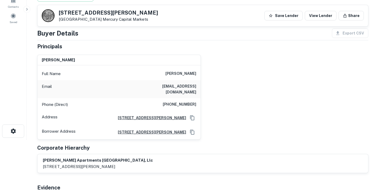
click at [178, 85] on h6 "[EMAIL_ADDRESS][DOMAIN_NAME]" at bounding box center [164, 89] width 64 height 12
copy h6 "[EMAIL_ADDRESS][DOMAIN_NAME]"
click at [181, 102] on h6 "[PHONE_NUMBER]" at bounding box center [180, 105] width 34 height 6
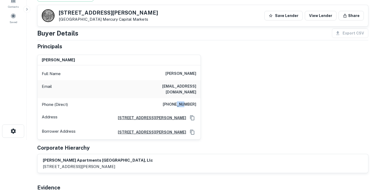
click at [181, 102] on h6 "[PHONE_NUMBER]" at bounding box center [180, 105] width 34 height 6
copy h6 "[PHONE_NUMBER]"
drag, startPoint x: 190, startPoint y: 75, endPoint x: 206, endPoint y: 77, distance: 16.3
click at [206, 77] on div "[PERSON_NAME] Full Name [PERSON_NAME] Email [EMAIL_ADDRESS][DOMAIN_NAME] Phone …" at bounding box center [200, 96] width 335 height 90
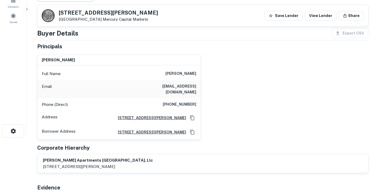
click at [150, 51] on div "[PERSON_NAME] Full Name [PERSON_NAME] Email [EMAIL_ADDRESS][DOMAIN_NAME] Phone …" at bounding box center [117, 96] width 168 height 90
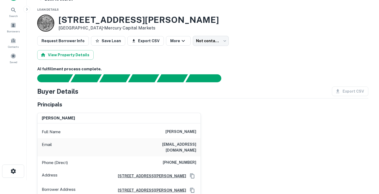
scroll to position [14, 0]
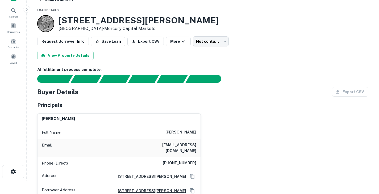
drag, startPoint x: 160, startPoint y: 131, endPoint x: 199, endPoint y: 131, distance: 39.1
click at [199, 131] on div "Full Name [PERSON_NAME]" at bounding box center [118, 132] width 163 height 13
click at [114, 91] on div "Buyer Details Export CSV" at bounding box center [202, 92] width 331 height 10
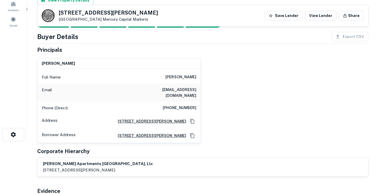
scroll to position [0, 0]
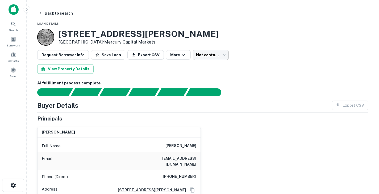
click at [203, 53] on body "Search Borrowers Contacts Saved Back to search Loan Details [STREET_ADDRESS][PE…" at bounding box center [189, 97] width 379 height 194
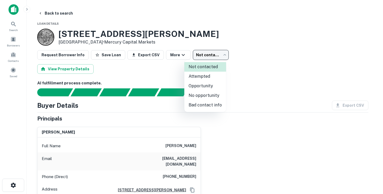
click at [201, 77] on li "Attempted" at bounding box center [205, 77] width 42 height 10
type input "*********"
